Goal: Task Accomplishment & Management: Manage account settings

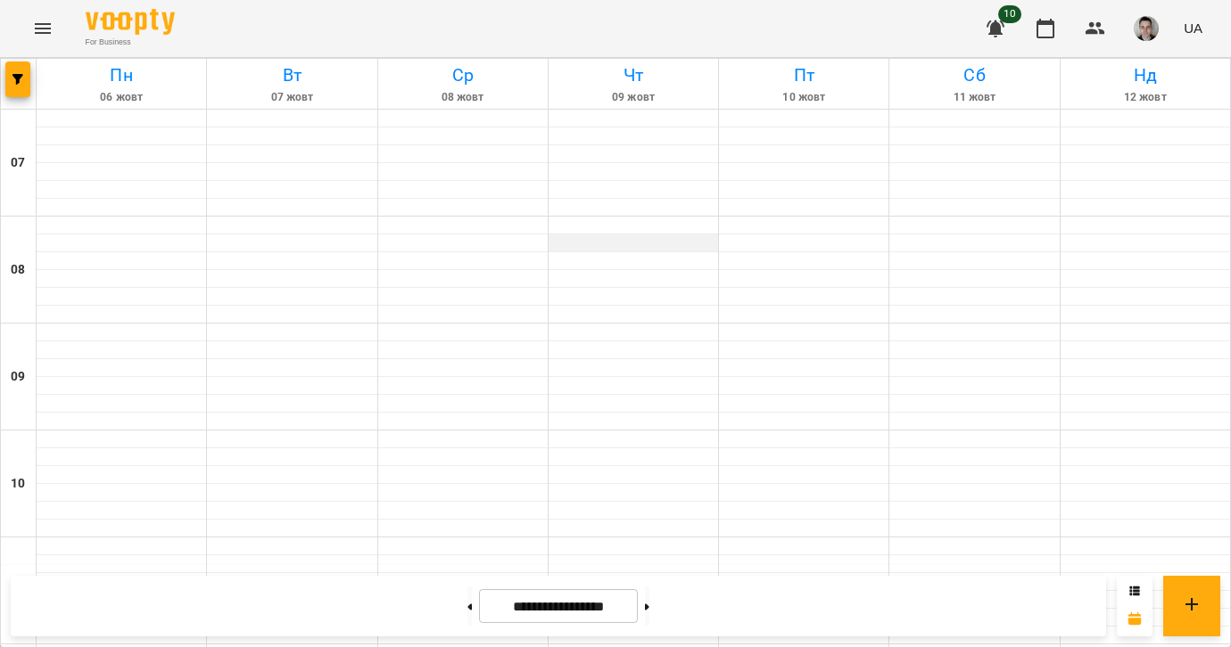
scroll to position [1193, 0]
click at [649, 601] on button at bounding box center [647, 606] width 4 height 39
type input "**********"
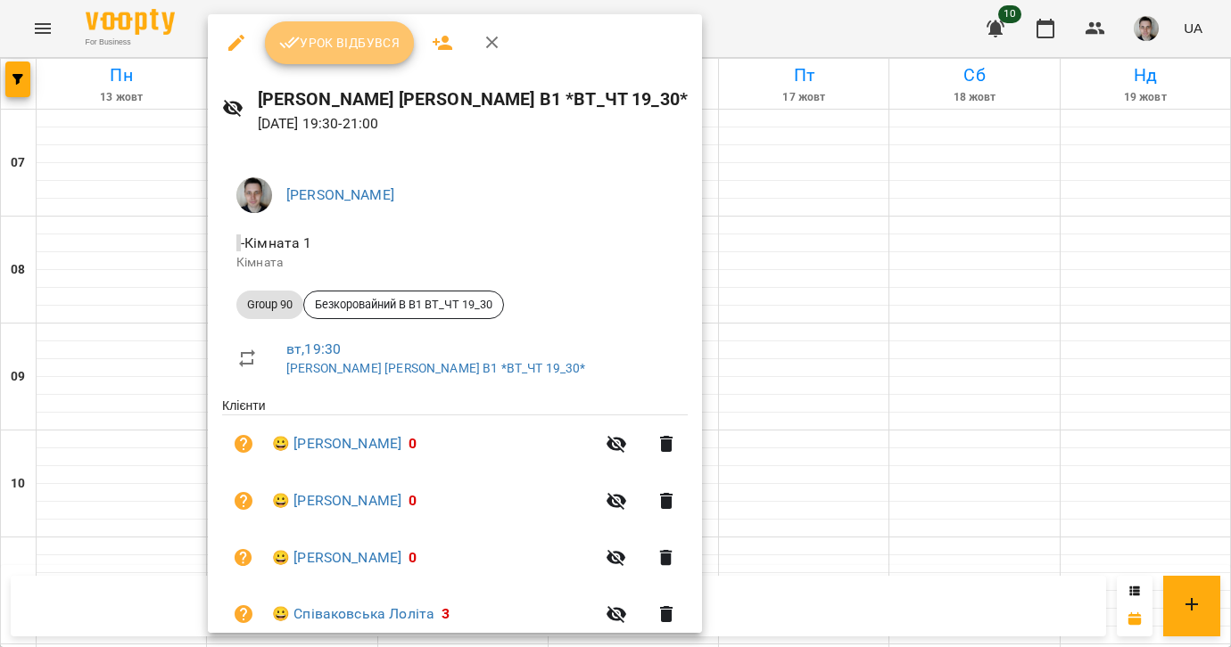
click at [347, 53] on span "Урок відбувся" at bounding box center [339, 42] width 121 height 21
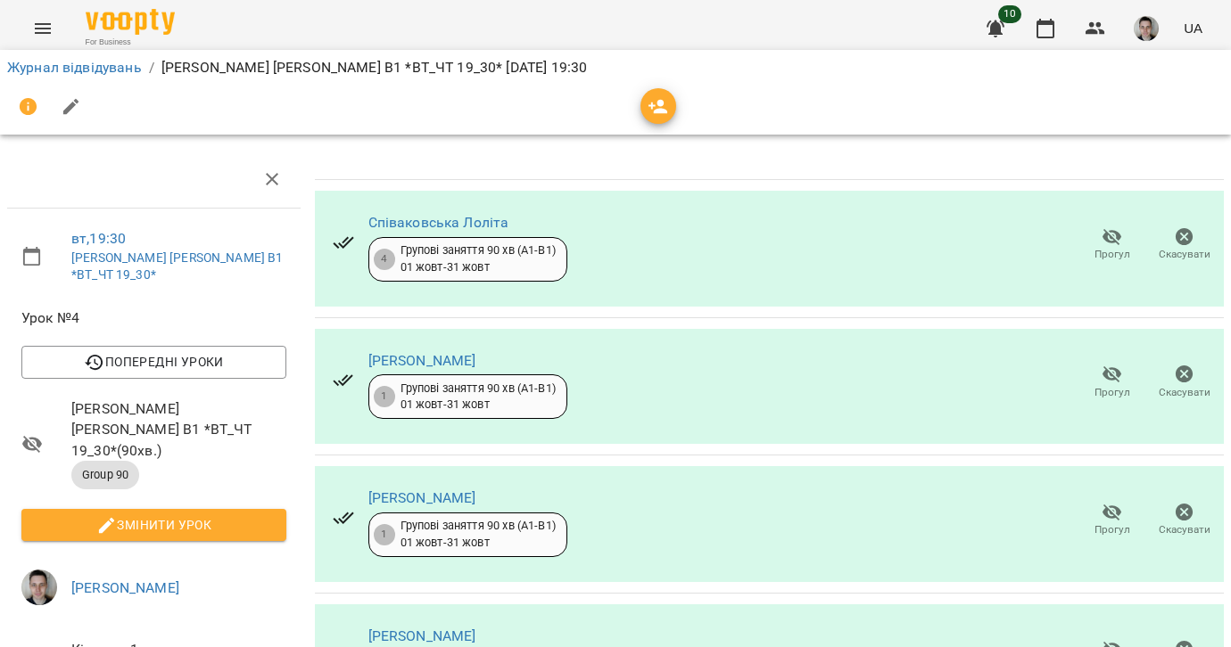
scroll to position [474, 0]
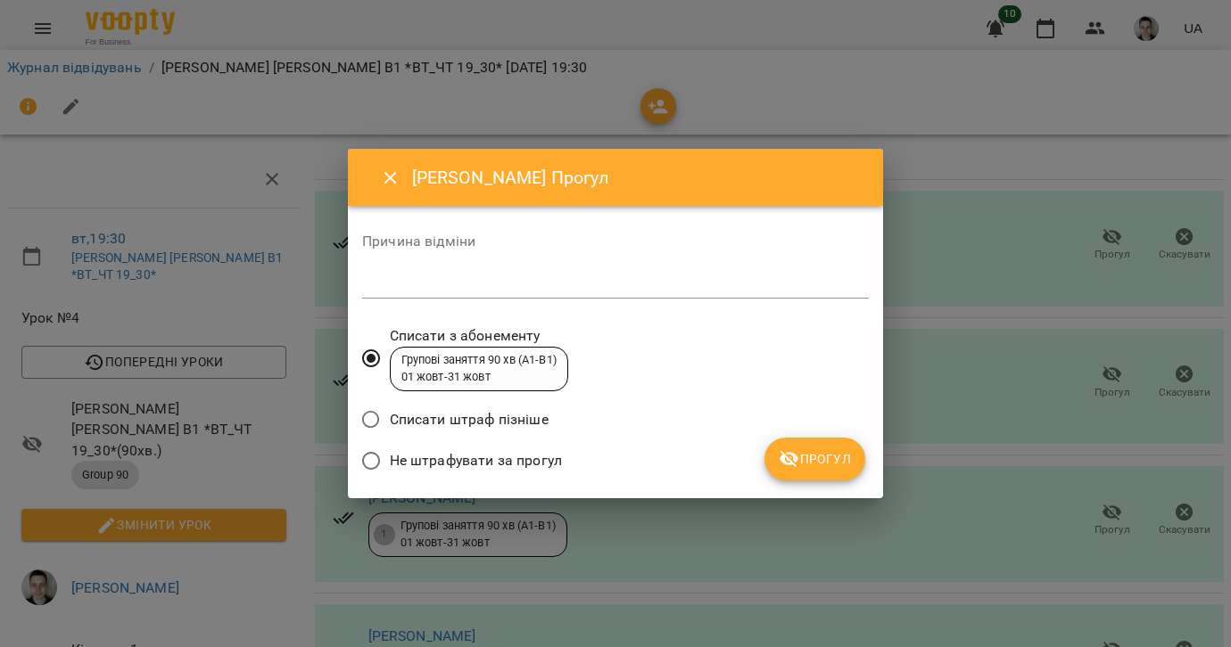
click at [458, 455] on span "Не штрафувати за прогул" at bounding box center [476, 460] width 172 height 21
click at [824, 445] on button "Прогул" at bounding box center [814, 459] width 101 height 43
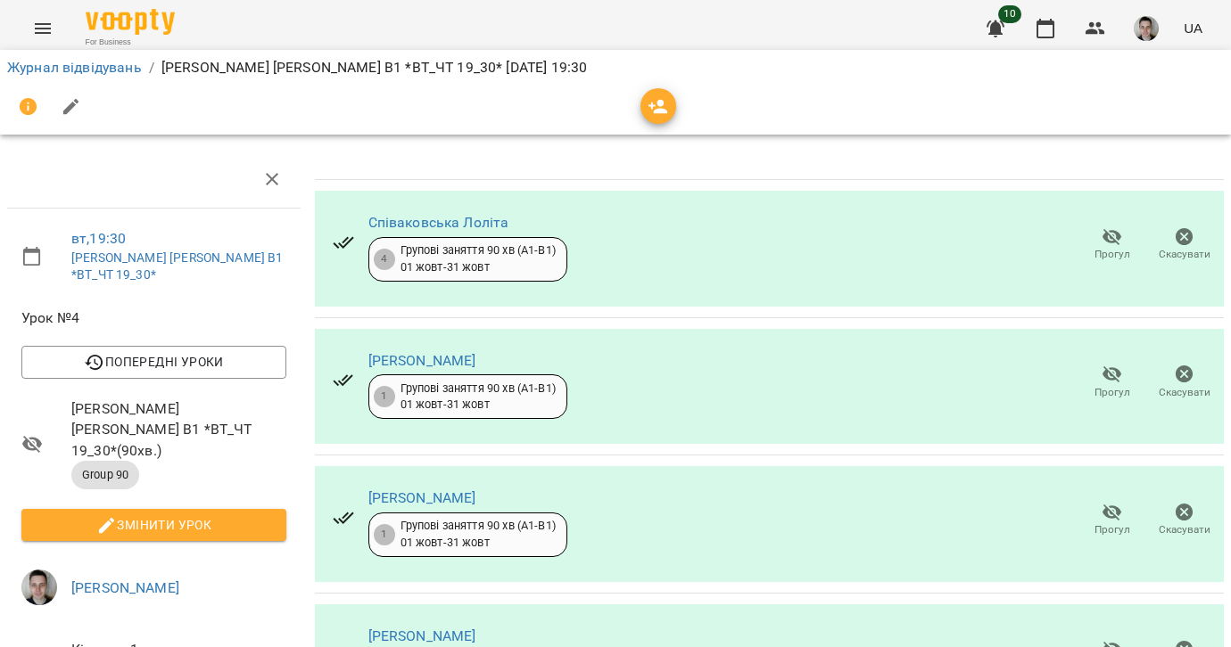
scroll to position [311, 0]
click at [216, 515] on span "Змінити урок" at bounding box center [154, 525] width 236 height 21
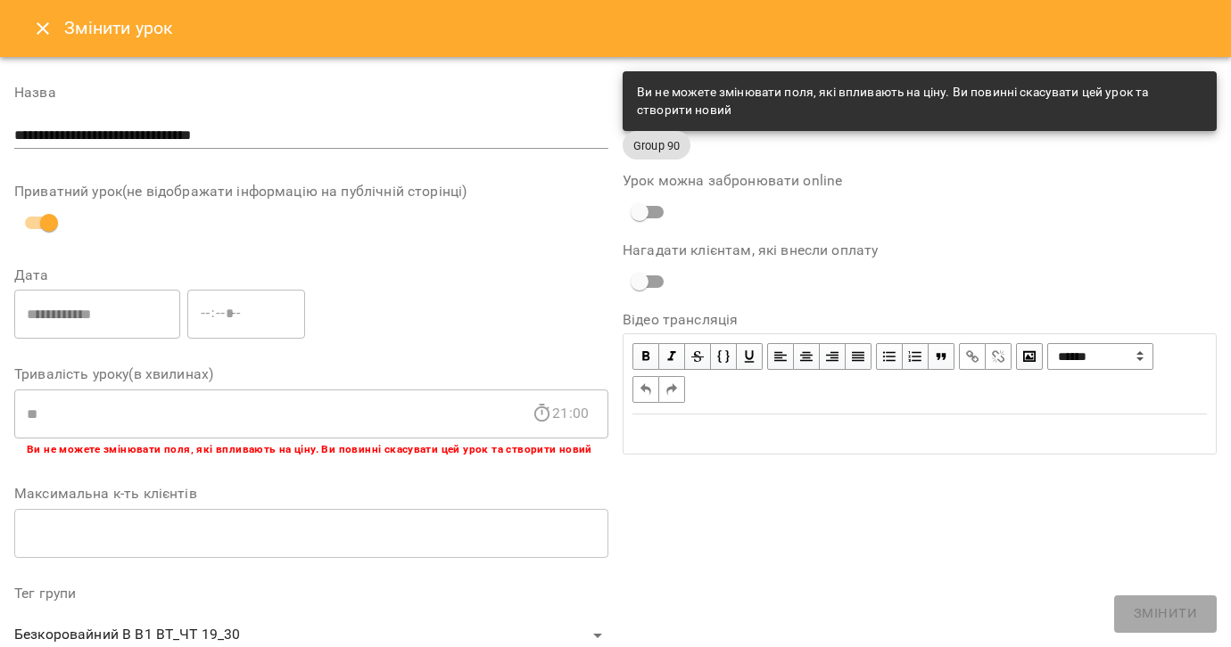
scroll to position [571, 0]
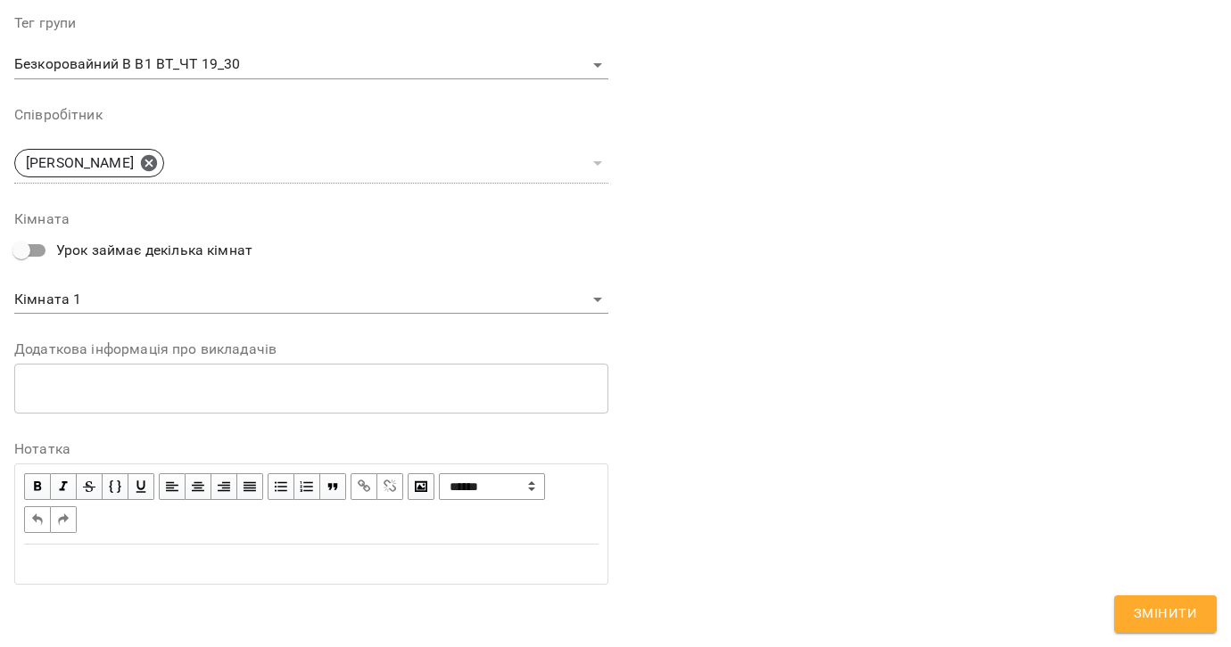
click at [233, 546] on div "Edit text" at bounding box center [311, 564] width 590 height 37
click at [1157, 608] on span "Змінити" at bounding box center [1165, 614] width 63 height 23
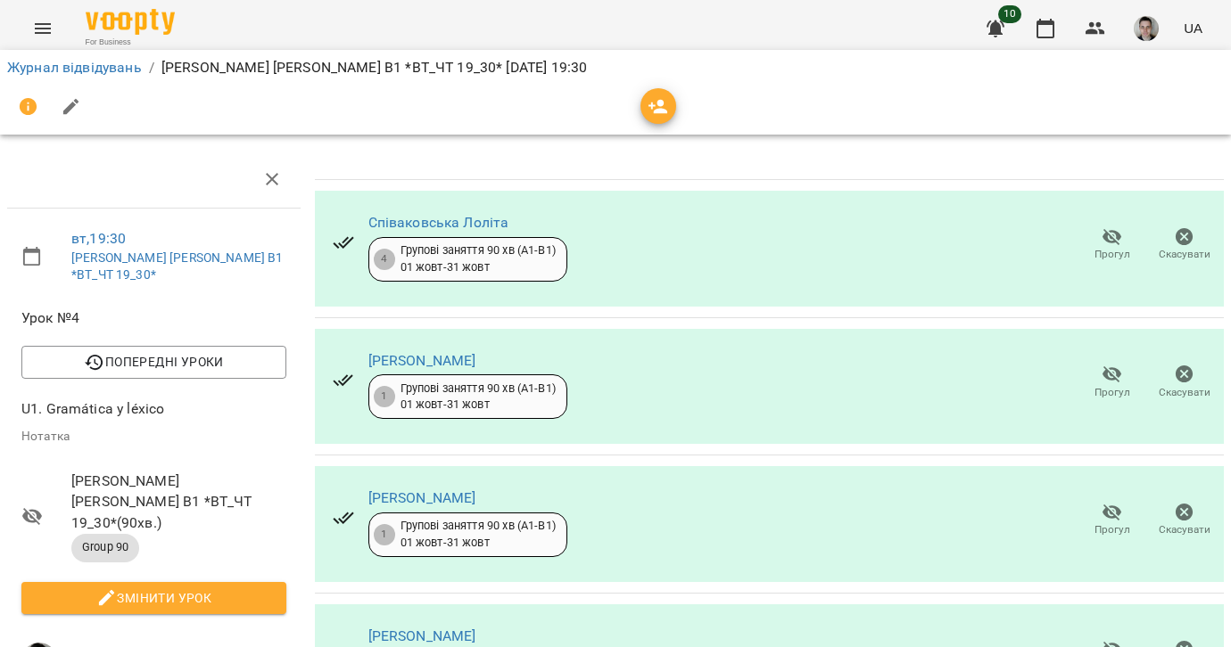
scroll to position [0, 0]
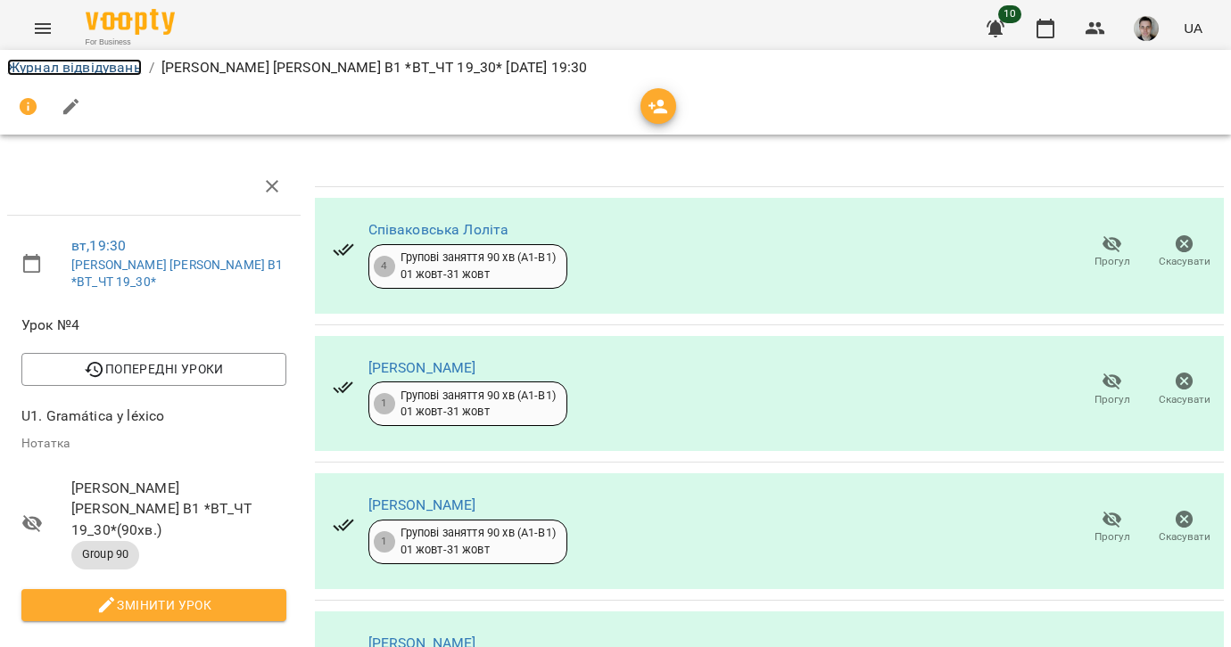
click at [111, 70] on link "Журнал відвідувань" at bounding box center [74, 67] width 135 height 17
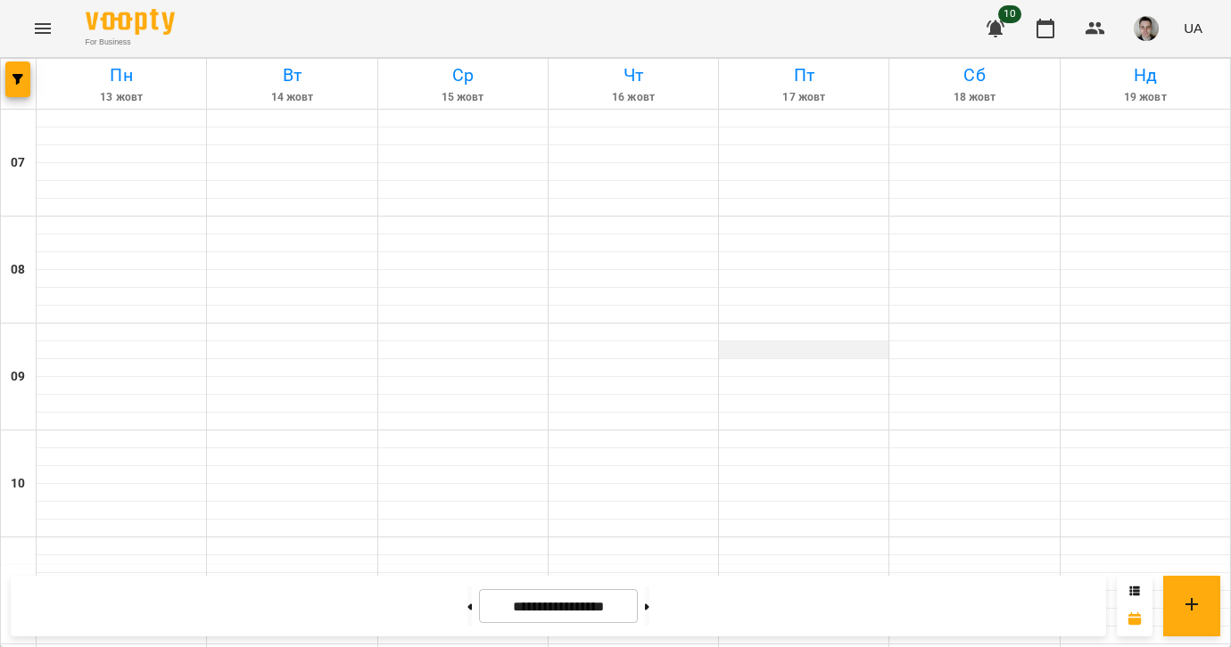
scroll to position [1138, 0]
